Goal: Find specific page/section: Find specific page/section

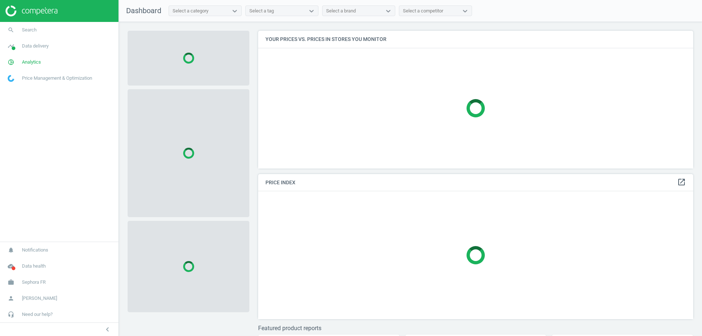
scroll to position [149, 441]
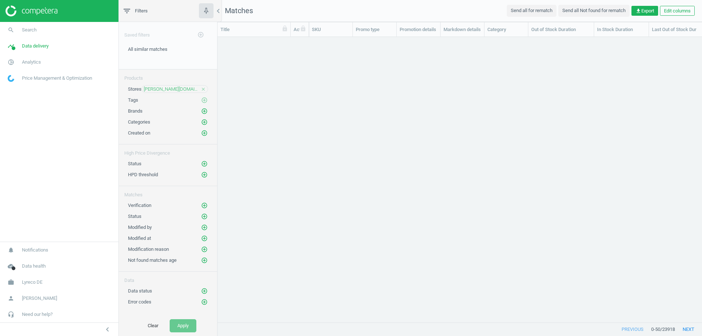
scroll to position [274, 479]
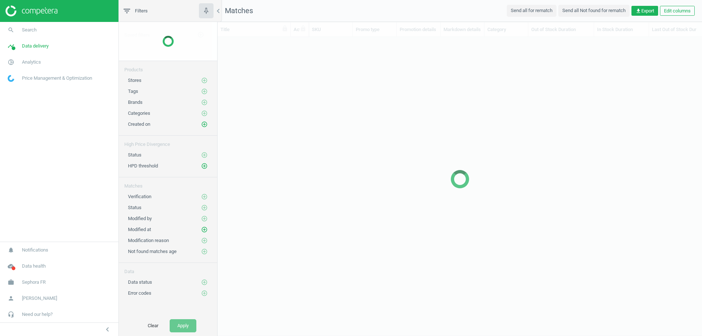
scroll to position [274, 479]
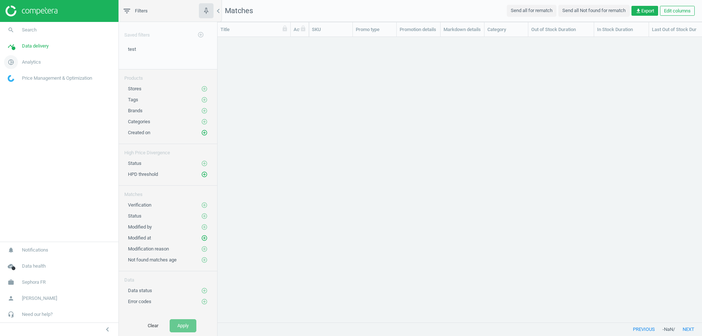
click at [27, 62] on span "Analytics" at bounding box center [31, 62] width 19 height 7
click at [14, 86] on span "Products" at bounding box center [16, 89] width 17 height 6
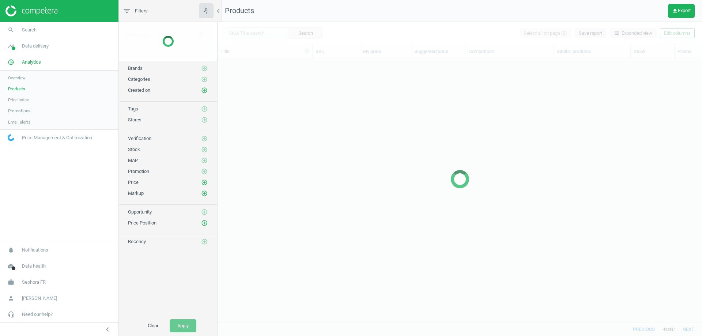
scroll to position [252, 479]
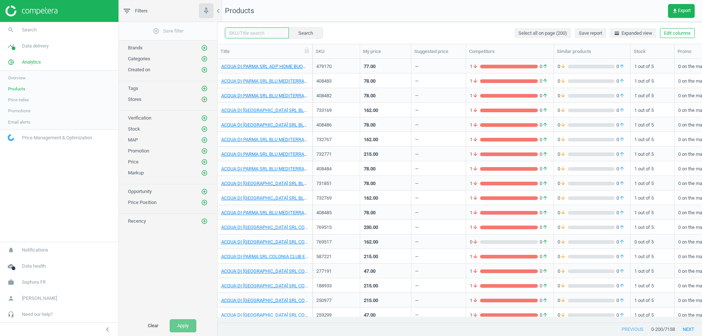
click at [272, 35] on input "text" at bounding box center [257, 32] width 64 height 11
paste input "466127"
type input "466127"
click at [297, 35] on button "Search" at bounding box center [305, 32] width 34 height 11
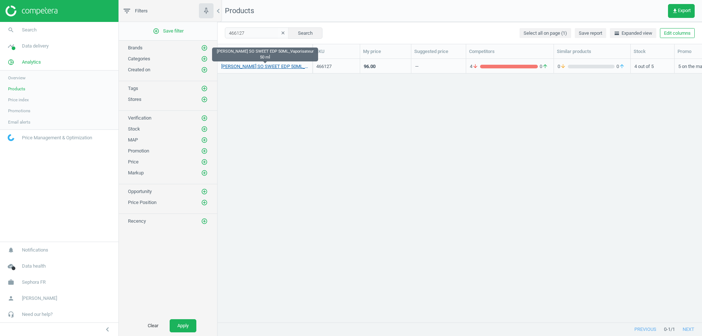
click at [285, 68] on link "LOLITA LEMPICKA SO SWEET EDP 50ML_Vaporisateur 50 ml" at bounding box center [264, 66] width 87 height 7
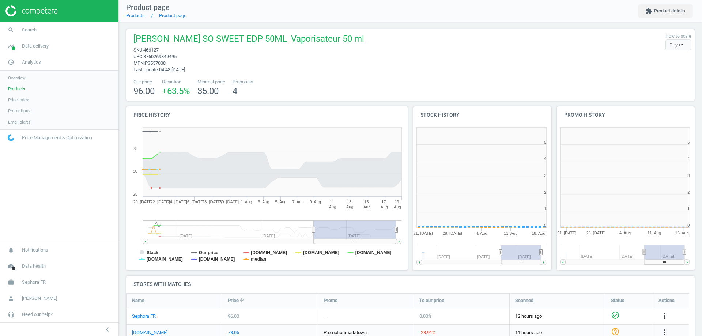
scroll to position [158, 148]
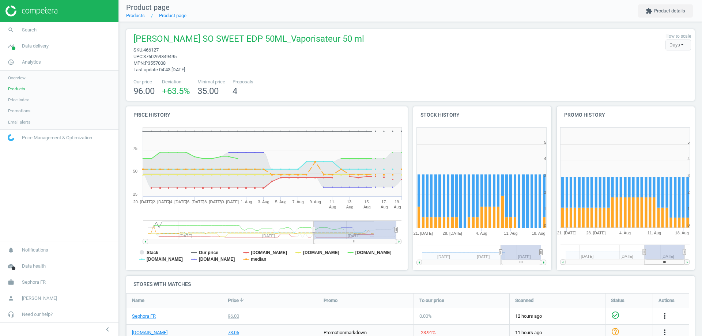
click at [163, 56] on span "3760269849495" at bounding box center [159, 56] width 33 height 5
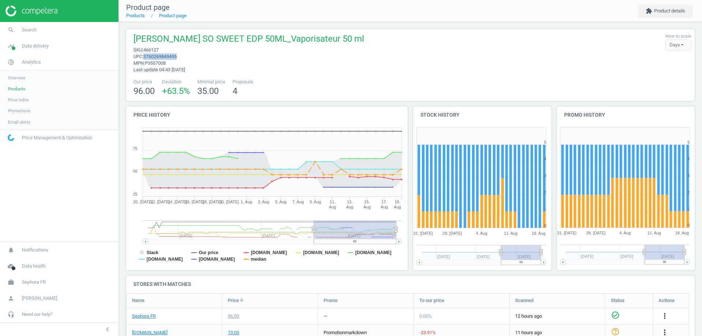
copy span "3760269849495"
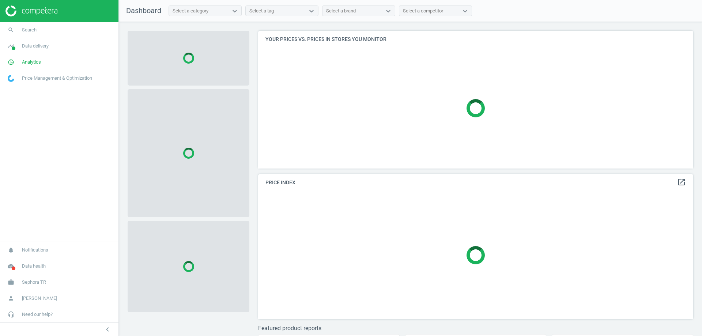
scroll to position [149, 441]
